Goal: Task Accomplishment & Management: Use online tool/utility

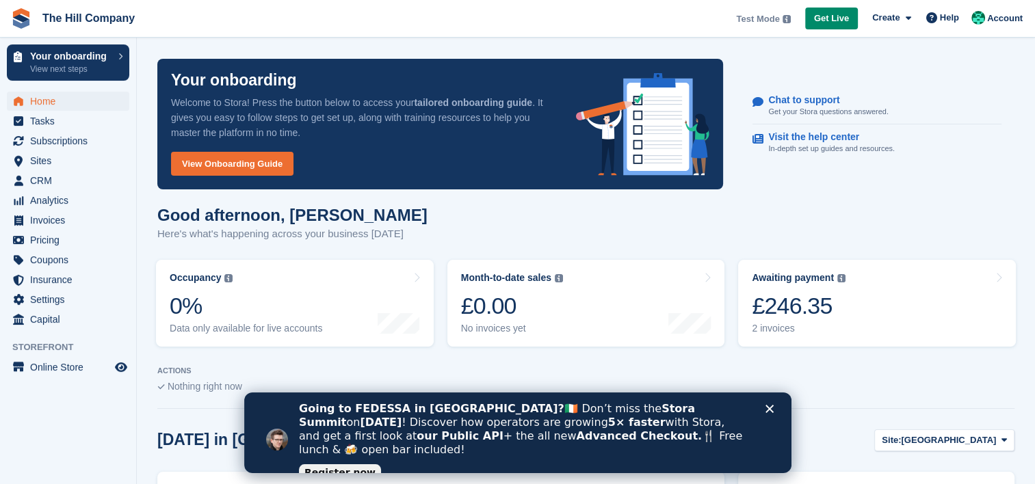
click at [528, 216] on div "Good afternoon, [PERSON_NAME] Here's what's happening across your business [DAT…" at bounding box center [585, 232] width 857 height 53
click at [883, 229] on div "Good afternoon, Bradley Here's what's happening across your business today" at bounding box center [585, 232] width 857 height 53
click at [842, 235] on div "Good afternoon, Bradley Here's what's happening across your business today" at bounding box center [585, 232] width 857 height 53
click at [829, 217] on div "Good afternoon, Bradley Here's what's happening across your business today" at bounding box center [585, 232] width 857 height 53
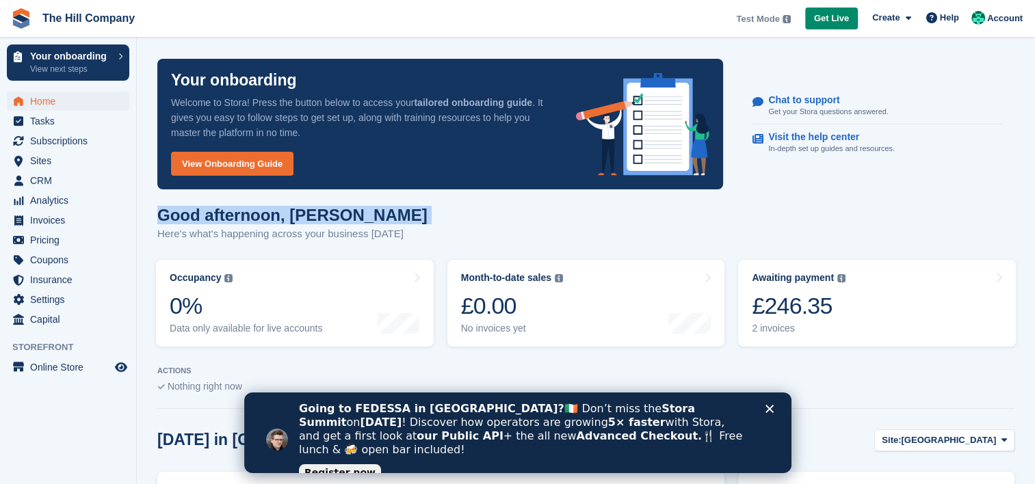
click at [829, 217] on div "Good afternoon, Bradley Here's what's happening across your business today" at bounding box center [585, 232] width 857 height 53
drag, startPoint x: 763, startPoint y: 237, endPoint x: 908, endPoint y: 383, distance: 205.5
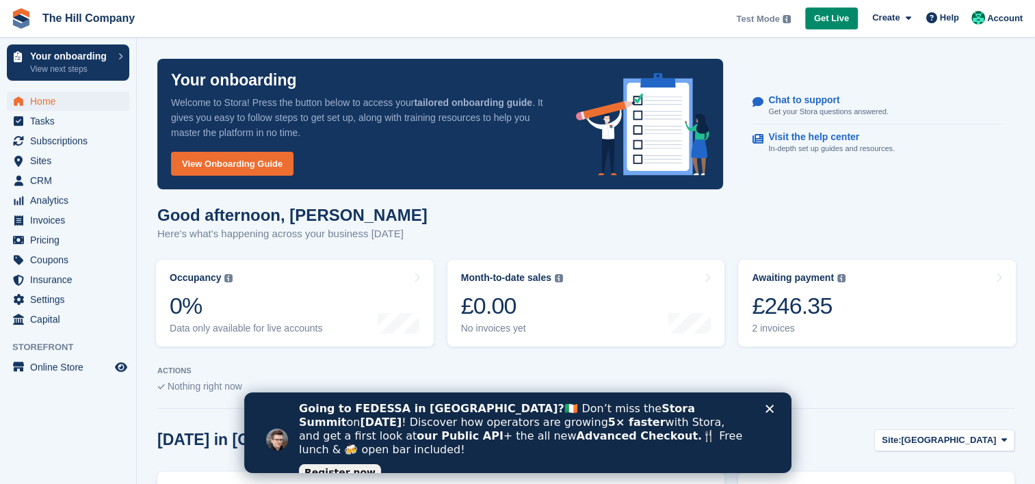
click at [908, 383] on div "Nothing right now" at bounding box center [585, 386] width 857 height 11
click at [833, 27] on link "Get Live" at bounding box center [831, 19] width 53 height 23
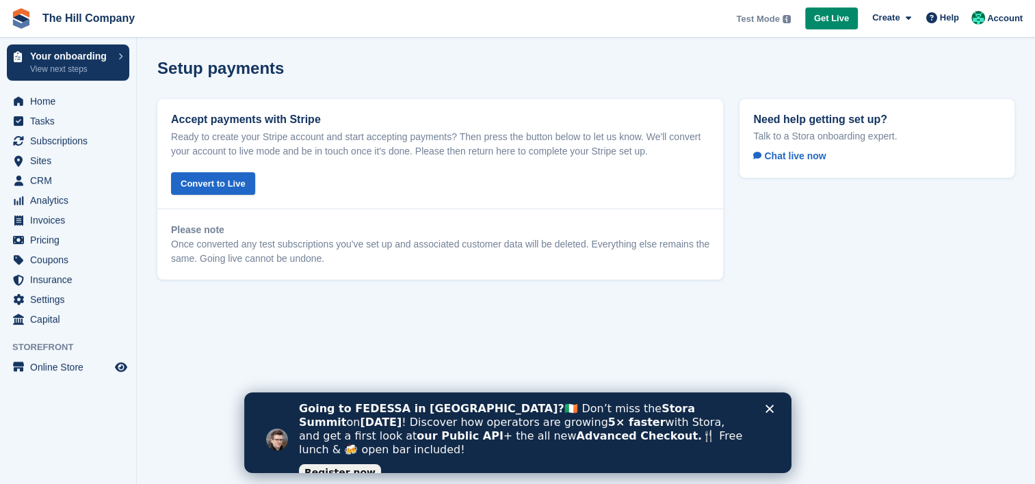
click at [769, 405] on icon "Close" at bounding box center [768, 409] width 8 height 8
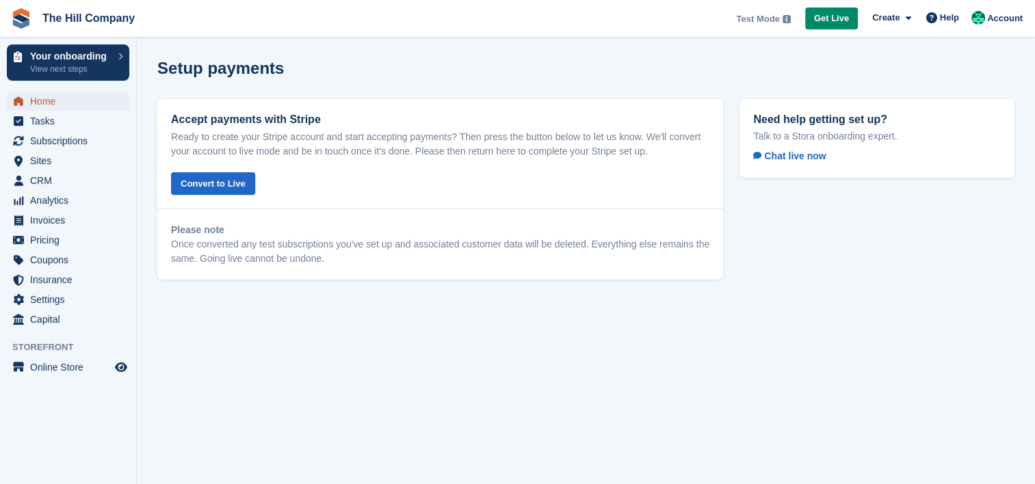
click at [47, 103] on span "Home" at bounding box center [71, 101] width 82 height 19
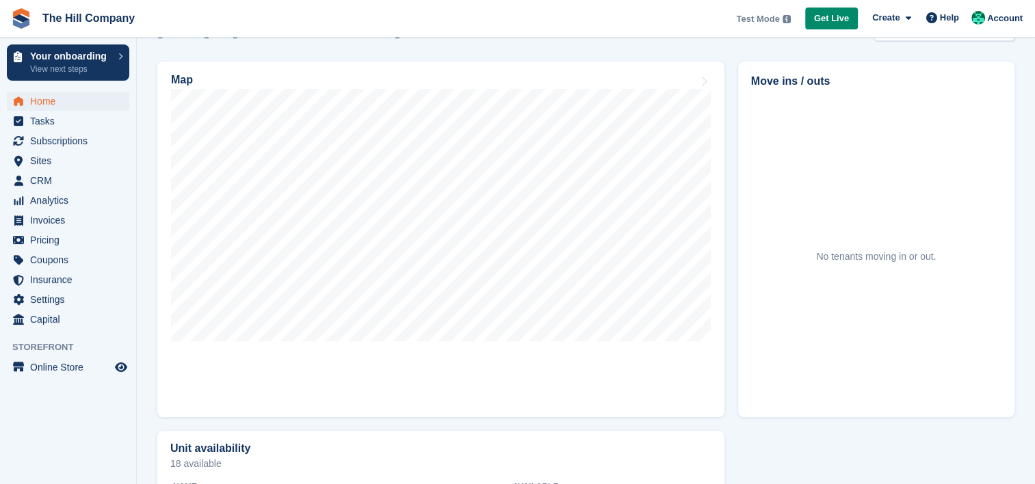
scroll to position [410, 0]
